Goal: Complete application form

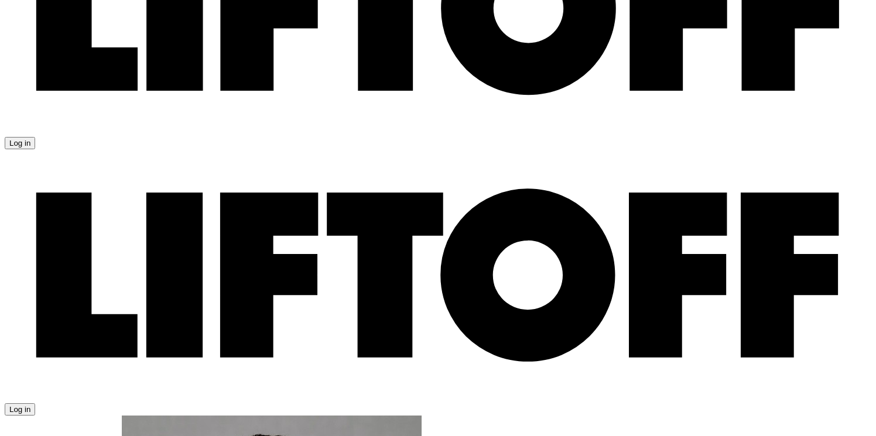
scroll to position [42, 0]
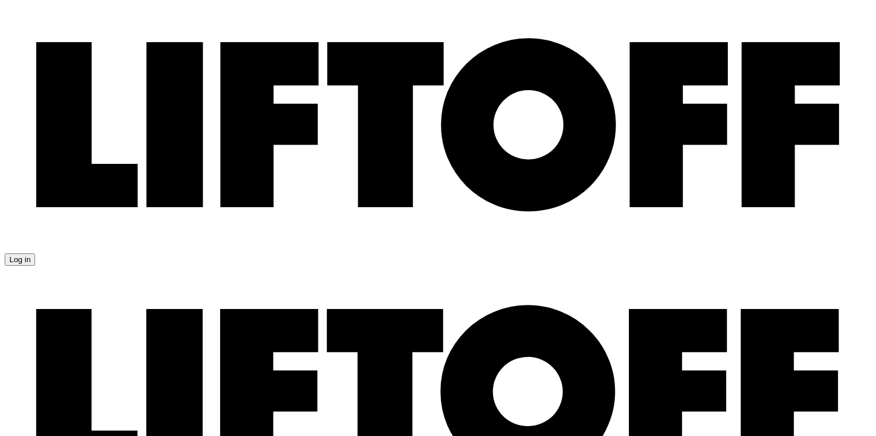
scroll to position [0, 0]
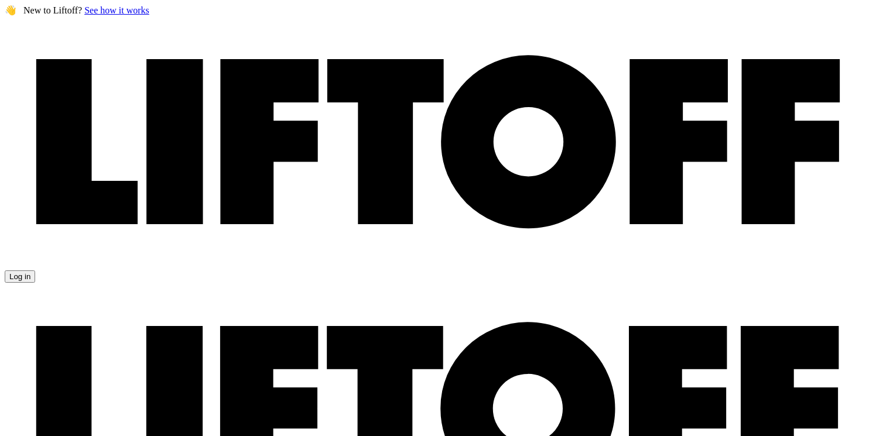
type textarea "x"
drag, startPoint x: 405, startPoint y: 244, endPoint x: 292, endPoint y: 242, distance: 113.6
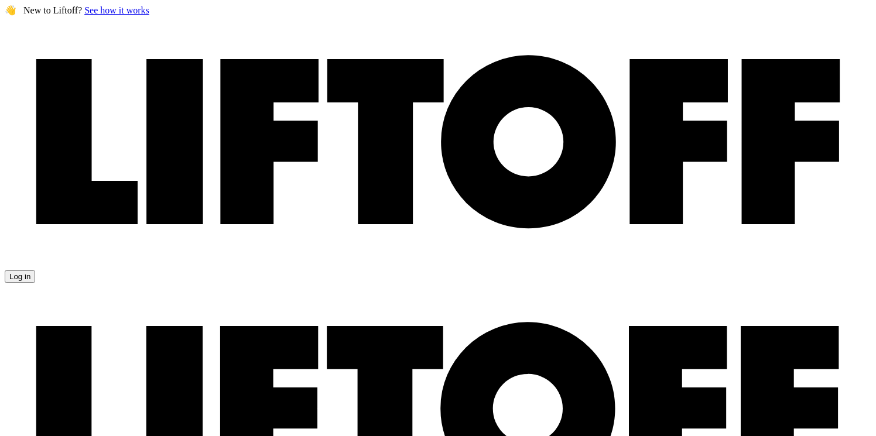
type input "[URL][DOMAIN_NAME]"
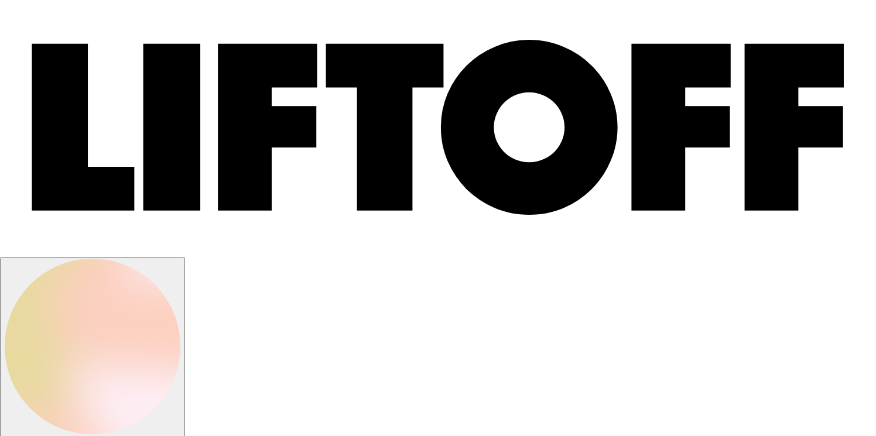
type textarea "x"
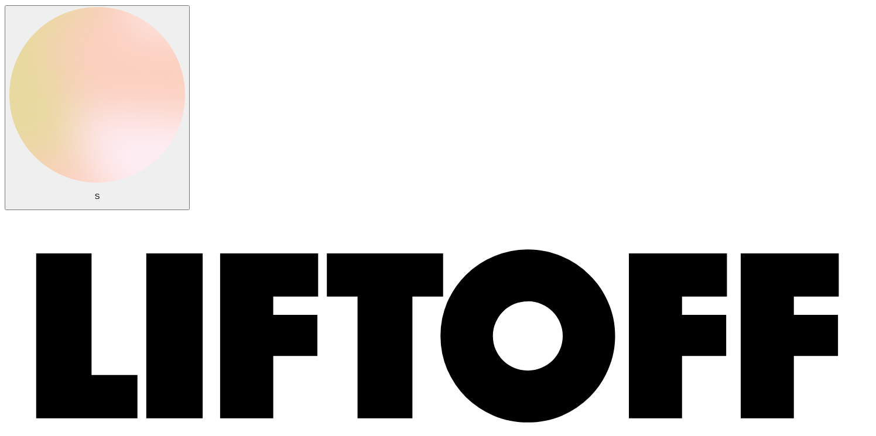
scroll to position [332, 0]
